Goal: Task Accomplishment & Management: Manage account settings

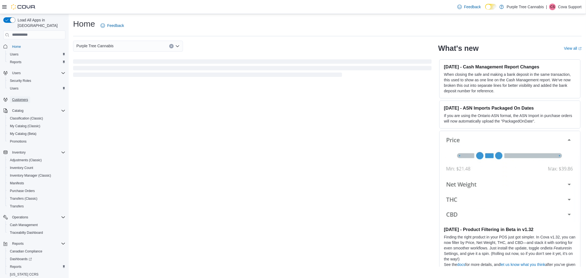
click at [24, 96] on span "Customers" at bounding box center [20, 99] width 16 height 7
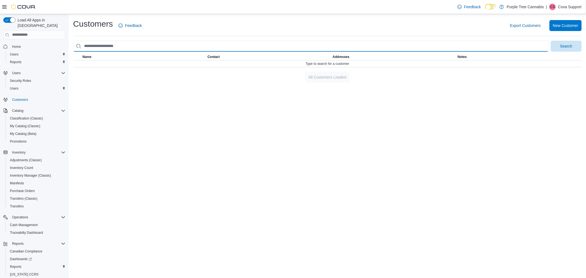
click at [150, 43] on input "search" at bounding box center [311, 46] width 476 height 11
click at [551, 41] on button "Search" at bounding box center [566, 46] width 31 height 11
drag, startPoint x: 125, startPoint y: 45, endPoint x: 92, endPoint y: 46, distance: 32.7
click at [92, 46] on input "**********" at bounding box center [311, 46] width 476 height 11
type input "*****"
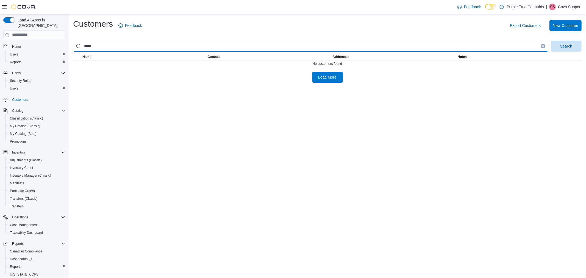
click at [551, 41] on button "Search" at bounding box center [566, 46] width 31 height 11
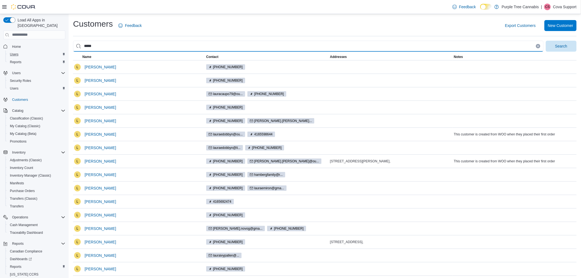
drag, startPoint x: 116, startPoint y: 47, endPoint x: 51, endPoint y: 47, distance: 65.1
click at [29, 41] on div "Load All Apps in New Hub Home Users Reports Users Security Roles Users Customer…" at bounding box center [290, 181] width 581 height 335
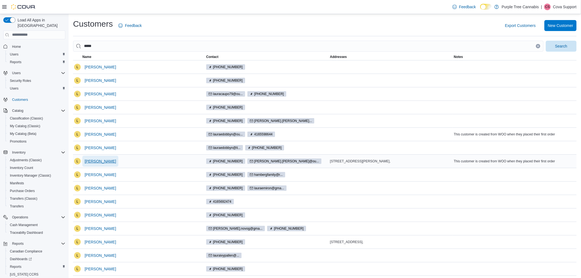
drag, startPoint x: 101, startPoint y: 132, endPoint x: 92, endPoint y: 163, distance: 32.2
click at [92, 163] on span "[PERSON_NAME]" at bounding box center [101, 161] width 32 height 5
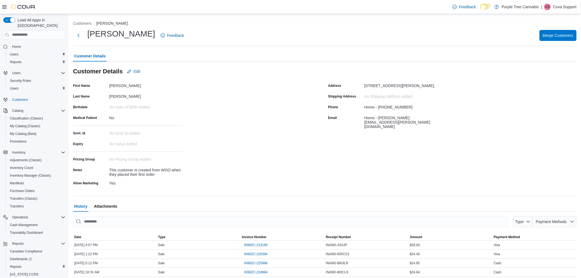
click at [85, 28] on div "[PERSON_NAME] Feedback" at bounding box center [129, 35] width 113 height 14
click at [83, 22] on button "Customers" at bounding box center [82, 23] width 19 height 4
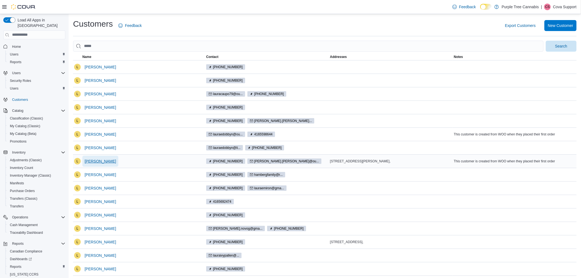
click at [100, 160] on span "[PERSON_NAME]" at bounding box center [101, 161] width 32 height 5
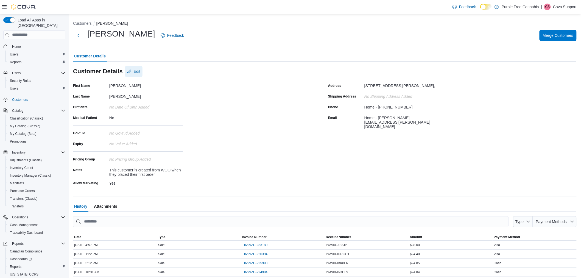
click at [139, 70] on span "Edit" at bounding box center [137, 71] width 7 height 5
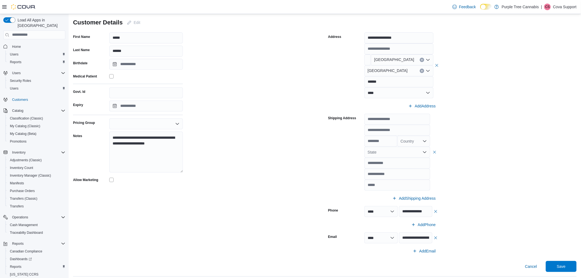
scroll to position [30, 0]
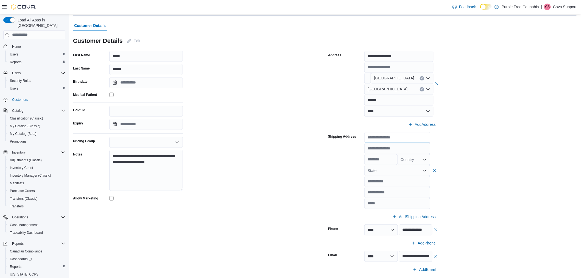
click at [409, 138] on input "text" at bounding box center [398, 137] width 66 height 11
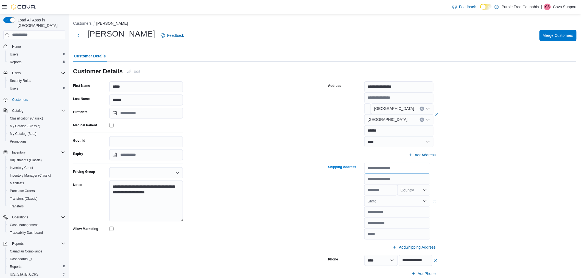
scroll to position [15, 0]
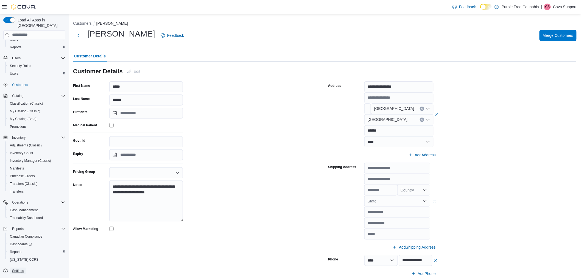
click at [19, 269] on span "Settings" at bounding box center [18, 271] width 12 height 4
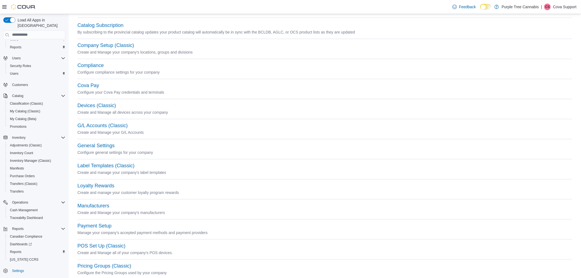
scroll to position [30, 0]
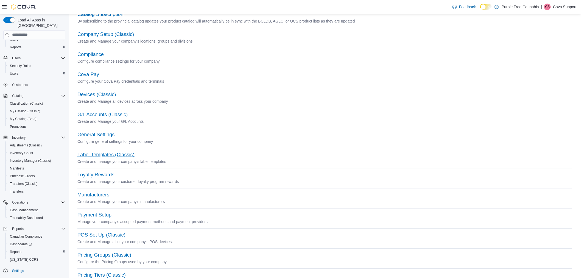
click at [117, 154] on button "Label Templates (Classic)" at bounding box center [105, 155] width 57 height 6
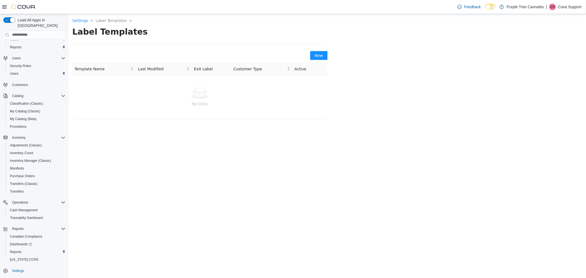
drag, startPoint x: 155, startPoint y: 95, endPoint x: 236, endPoint y: 75, distance: 83.8
click at [162, 95] on div at bounding box center [199, 92] width 251 height 11
click at [313, 55] on button "New" at bounding box center [318, 55] width 17 height 9
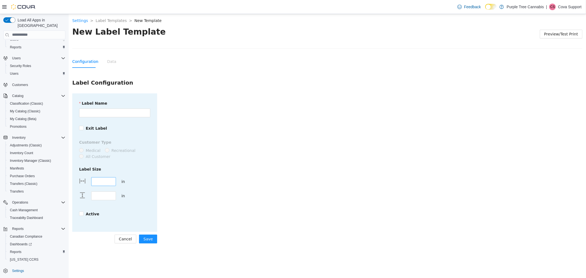
drag, startPoint x: 108, startPoint y: 181, endPoint x: 96, endPoint y: 181, distance: 11.5
click at [96, 181] on input "****" at bounding box center [103, 181] width 24 height 8
click at [104, 183] on input "****" at bounding box center [103, 181] width 24 height 8
drag, startPoint x: 107, startPoint y: 183, endPoint x: 103, endPoint y: 183, distance: 4.1
click at [89, 183] on div "****" at bounding box center [103, 181] width 33 height 14
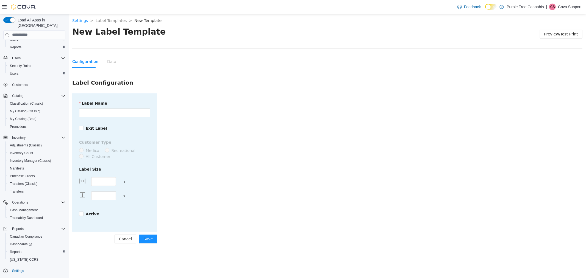
click at [565, 6] on p "Cova Support" at bounding box center [570, 7] width 24 height 7
click at [555, 52] on button "Sign Out" at bounding box center [554, 54] width 51 height 9
